Goal: Find specific fact: Find specific fact

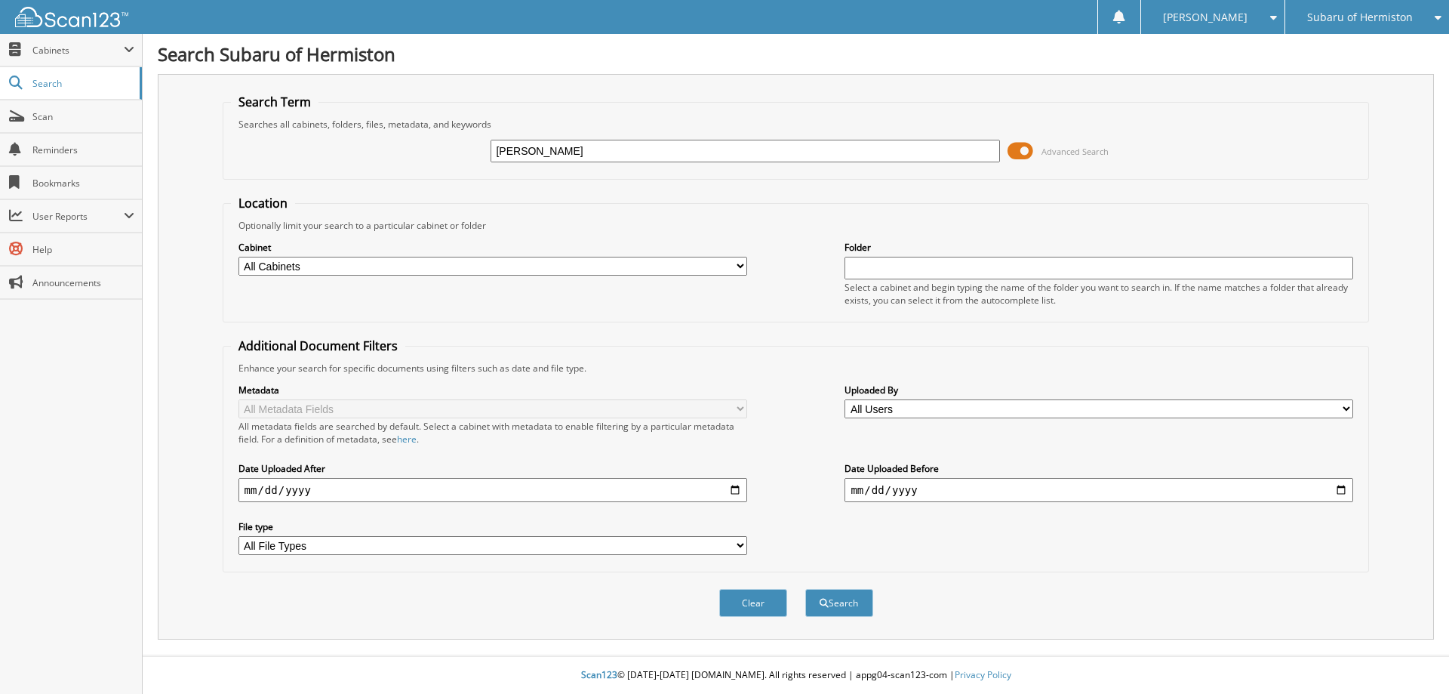
type input "[PERSON_NAME]"
click at [805, 589] on button "Search" at bounding box center [839, 603] width 68 height 28
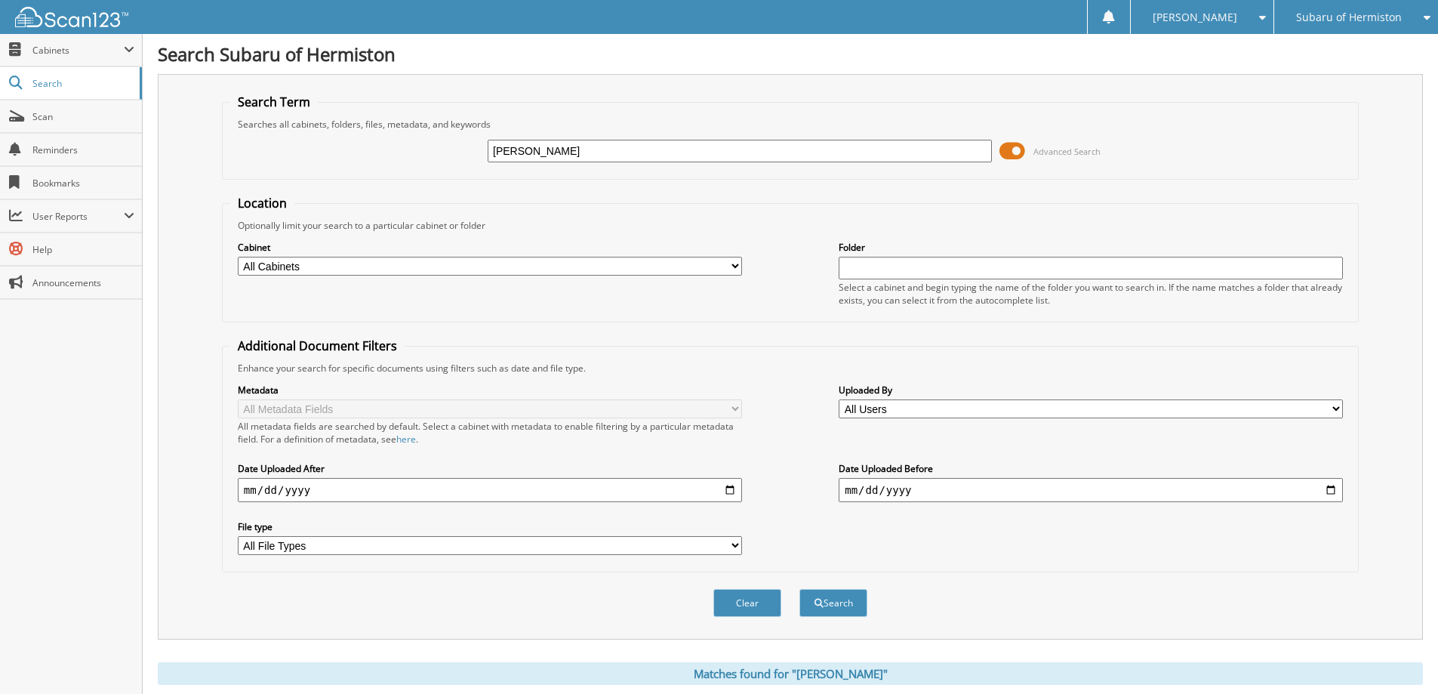
scroll to position [294, 0]
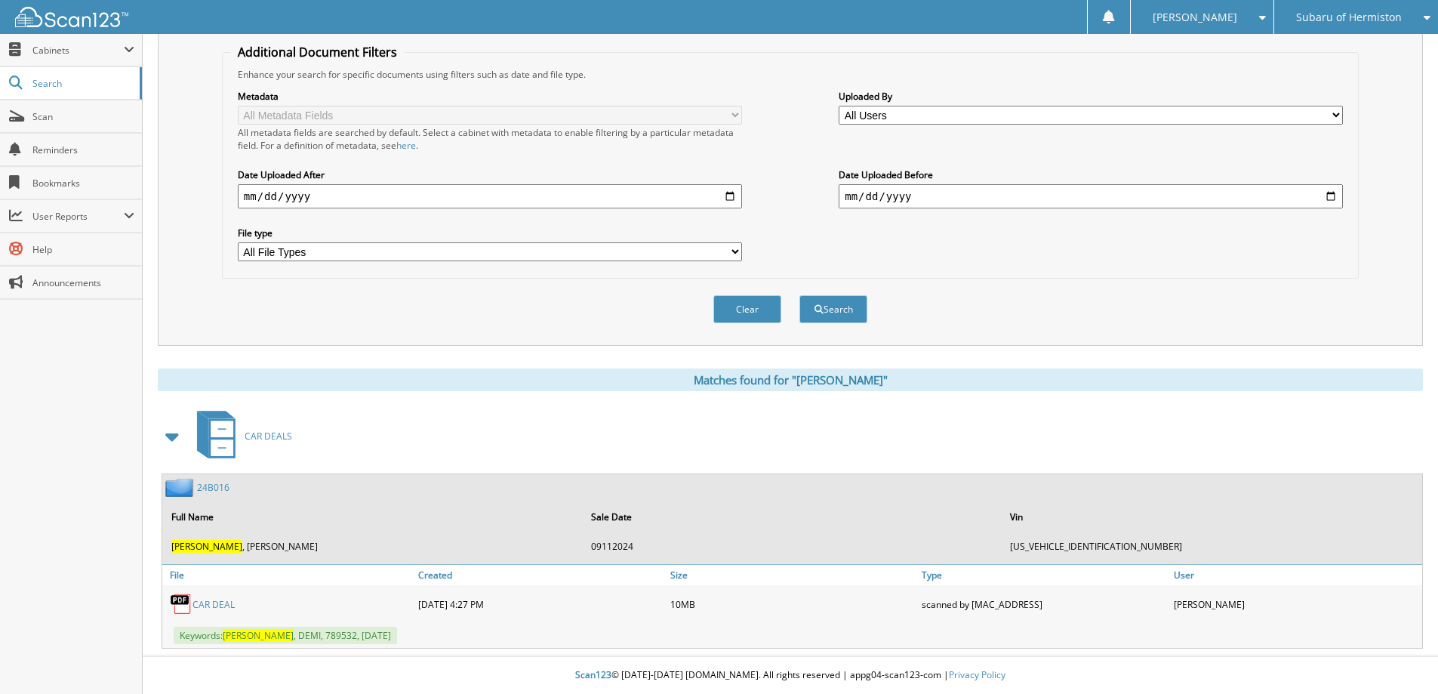
click at [218, 602] on link "CAR DEAL" at bounding box center [213, 604] width 42 height 13
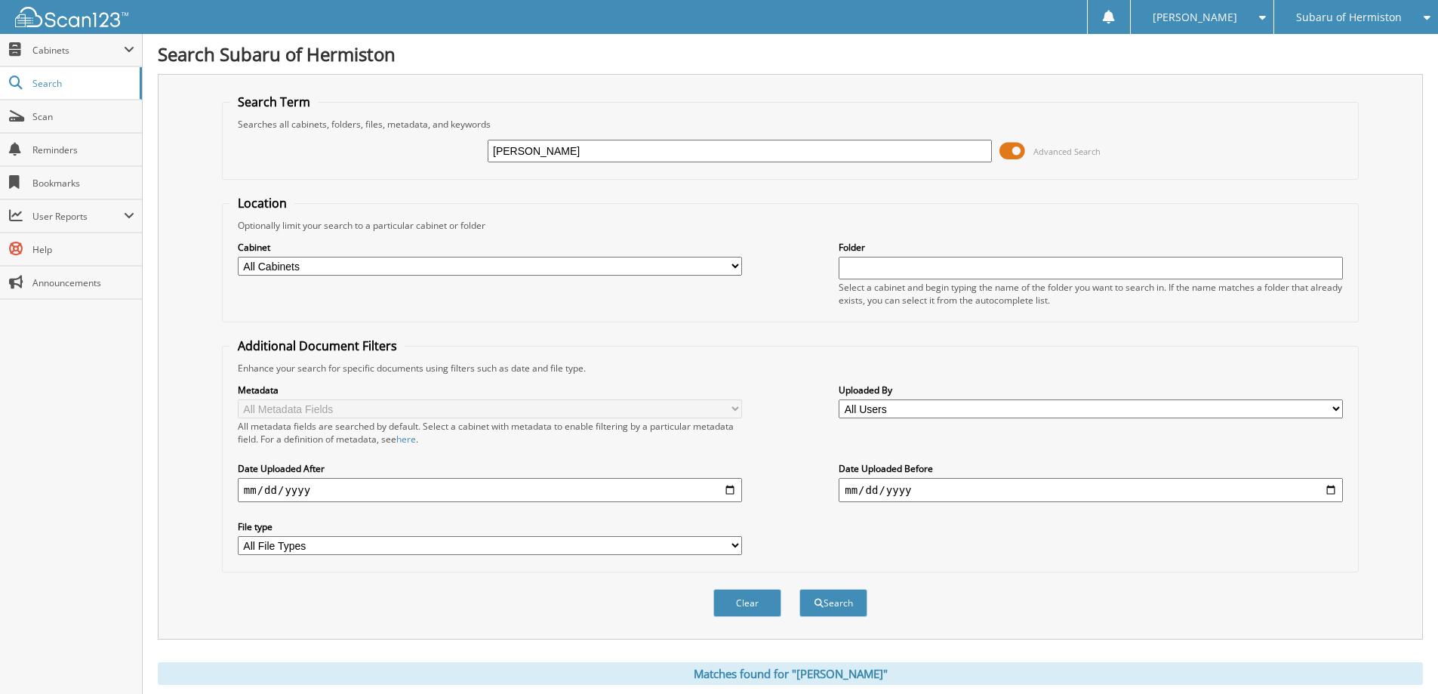
drag, startPoint x: 644, startPoint y: 156, endPoint x: 125, endPoint y: 23, distance: 536.7
click at [125, 23] on body "[PERSON_NAME] Settings Logout Subaru of Hermiston GMC of [GEOGRAPHIC_DATA] [PER…" at bounding box center [719, 493] width 1438 height 987
type input "24B016"
click at [799, 589] on button "Search" at bounding box center [833, 603] width 68 height 28
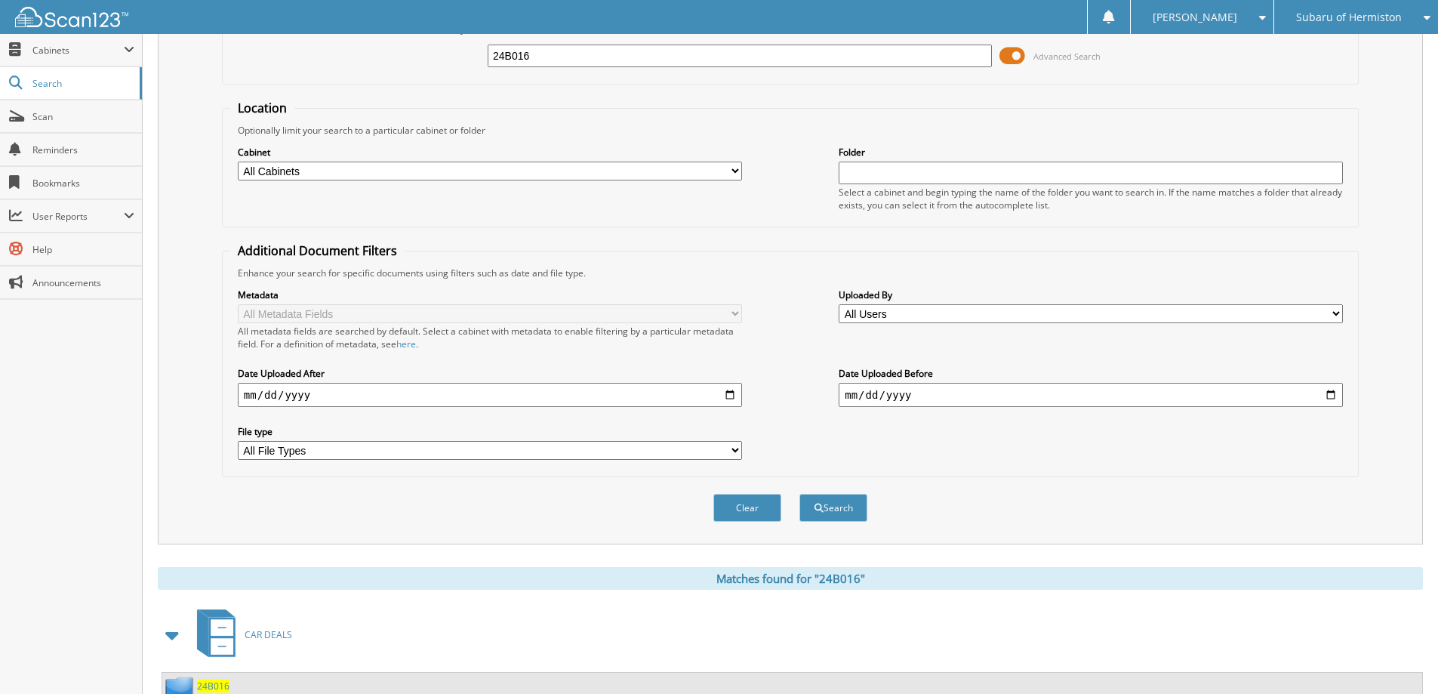
scroll to position [150, 0]
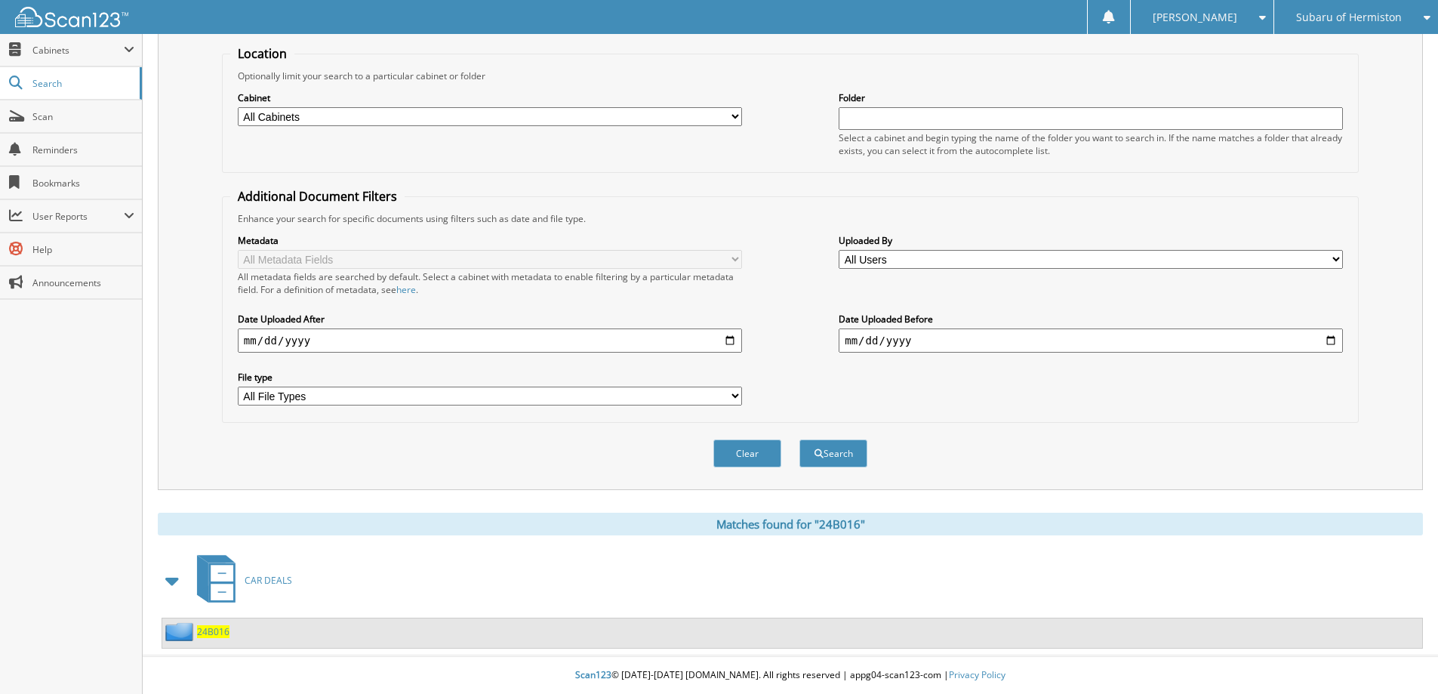
click at [205, 626] on span "24B016" at bounding box center [213, 631] width 32 height 13
